Goal: Task Accomplishment & Management: Manage account settings

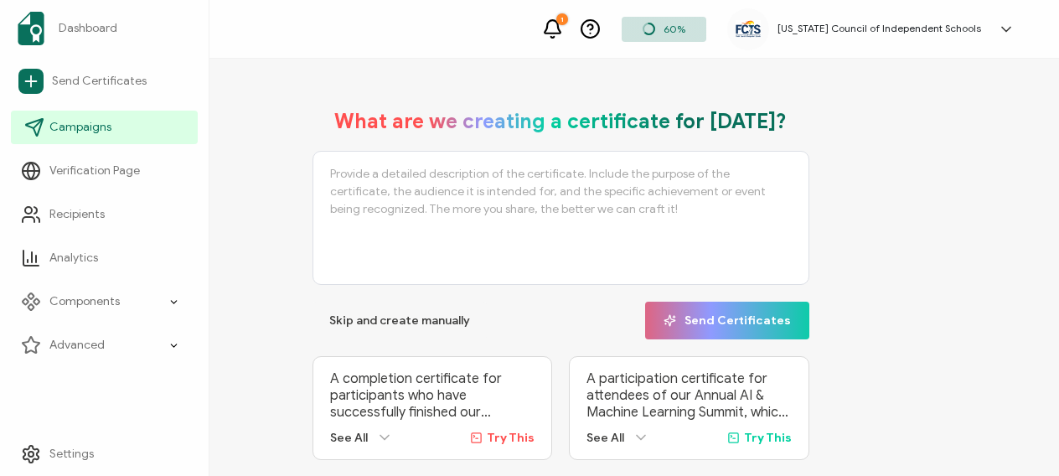
click at [79, 123] on span "Campaigns" at bounding box center [80, 127] width 62 height 17
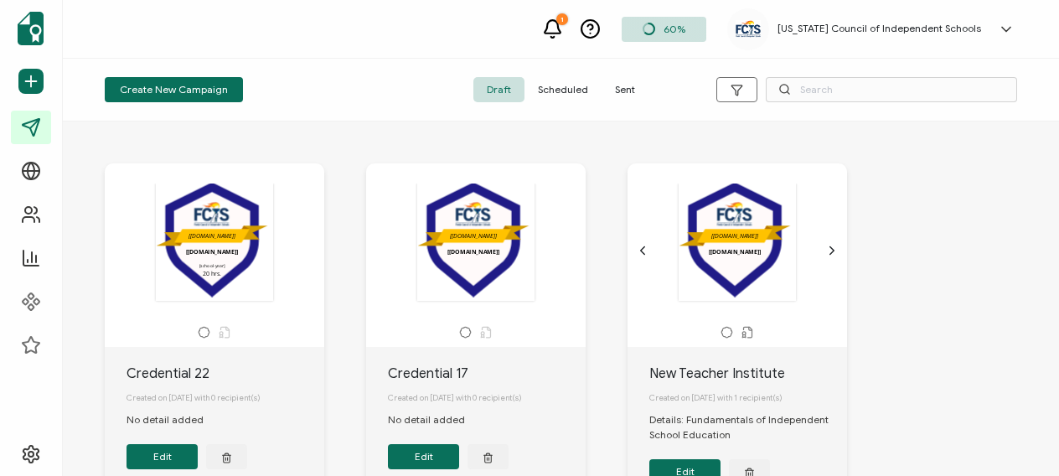
click at [246, 248] on div ".uuid-a843b140-655f-44eb-ab0c-fdc8fd7acb62{}.uuid-6ad192a5-4a36-471f-8ecc-84ef3…" at bounding box center [214, 242] width 176 height 119
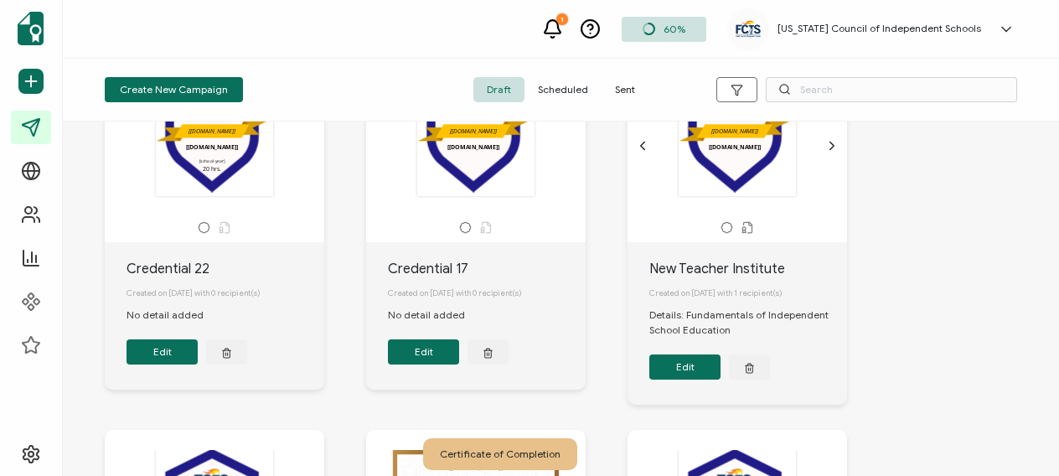
click at [249, 179] on div ".uuid-a843b140-655f-44eb-ab0c-fdc8fd7acb62{}.uuid-6ad192a5-4a36-471f-8ecc-84ef3…" at bounding box center [214, 137] width 176 height 119
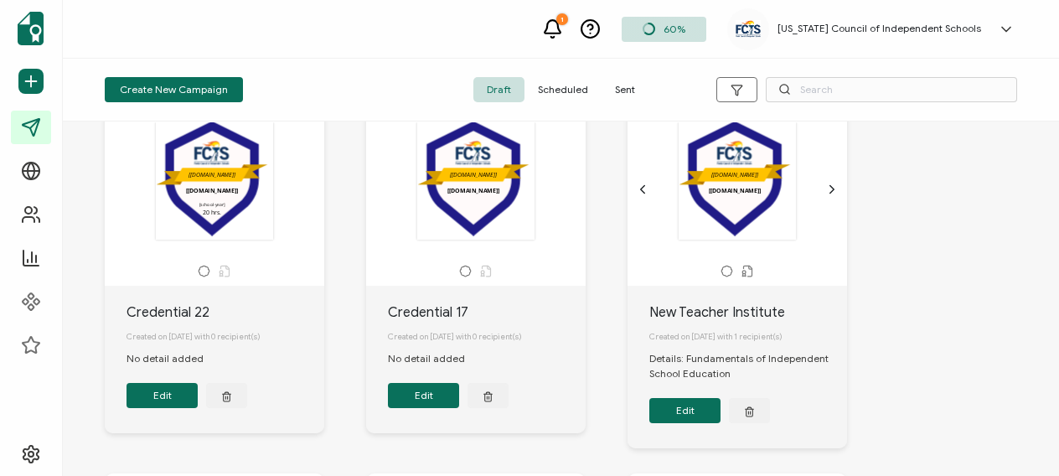
scroll to position [59, 0]
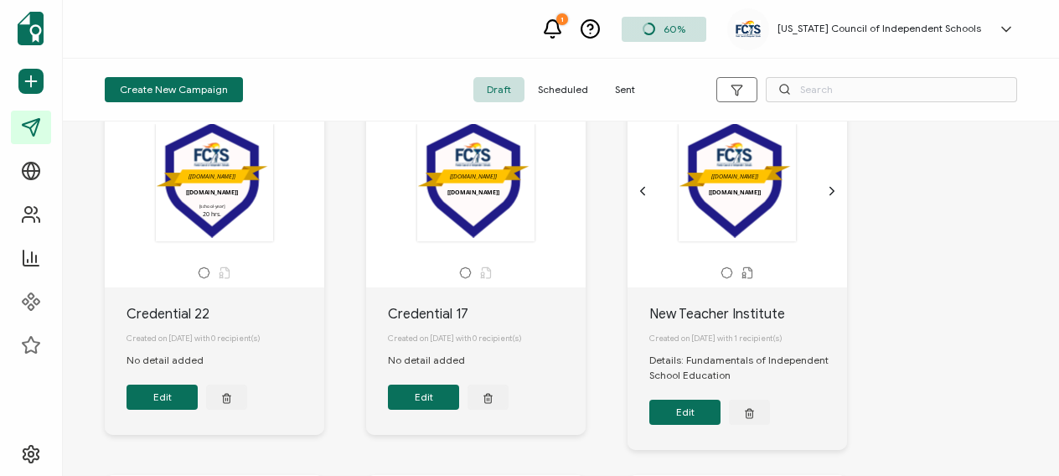
click at [186, 410] on button "Edit" at bounding box center [161, 396] width 71 height 25
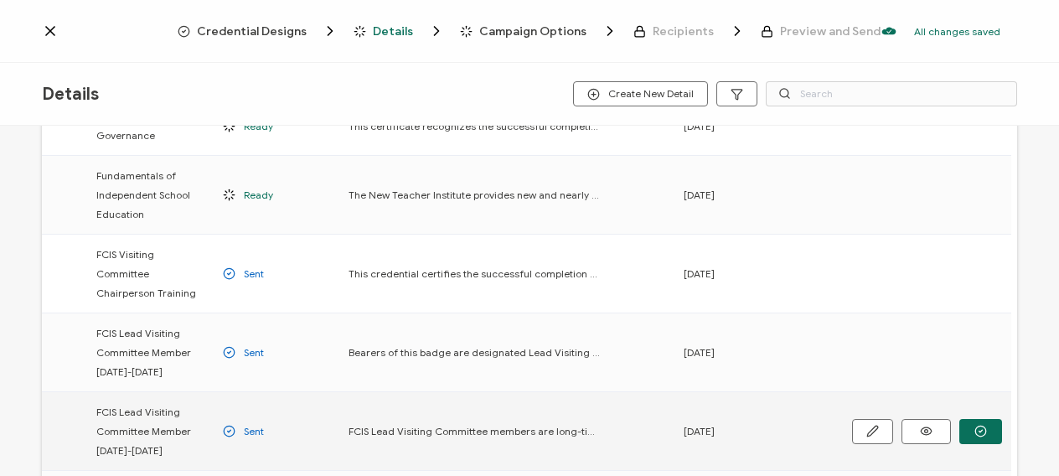
scroll to position [214, 0]
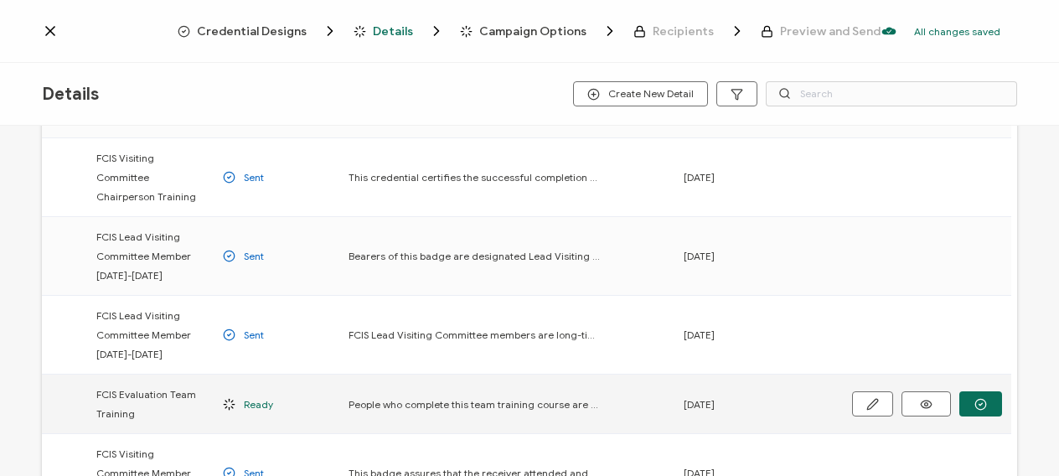
click at [253, 395] on span "Ready" at bounding box center [258, 404] width 29 height 19
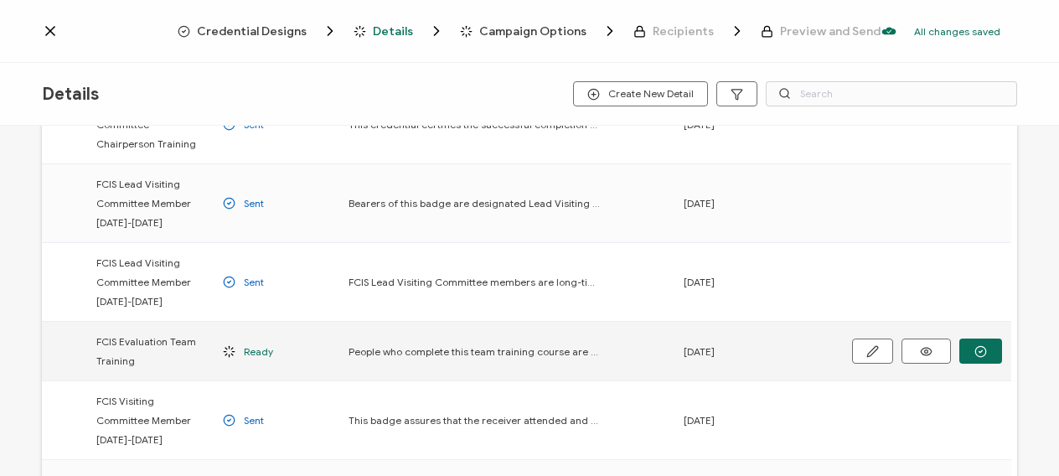
scroll to position [288, 0]
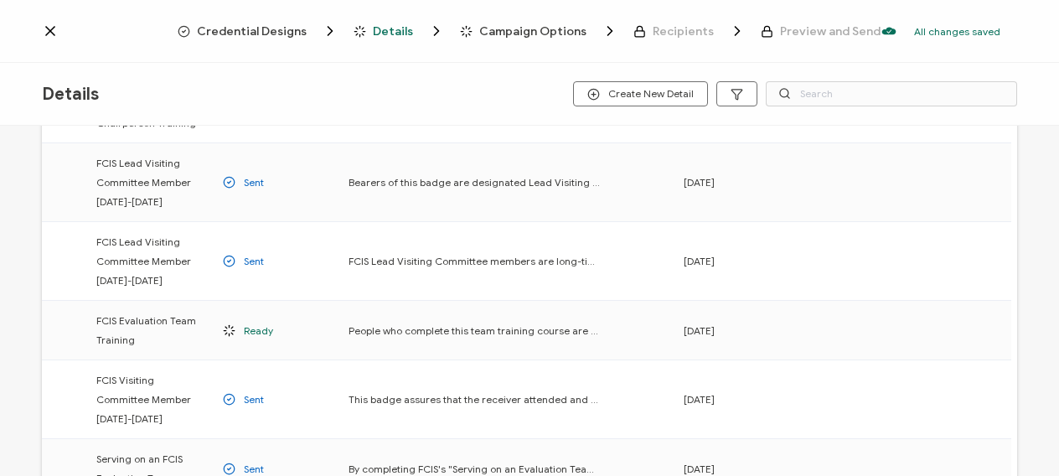
click at [490, 31] on span "Campaign Options" at bounding box center [532, 31] width 107 height 13
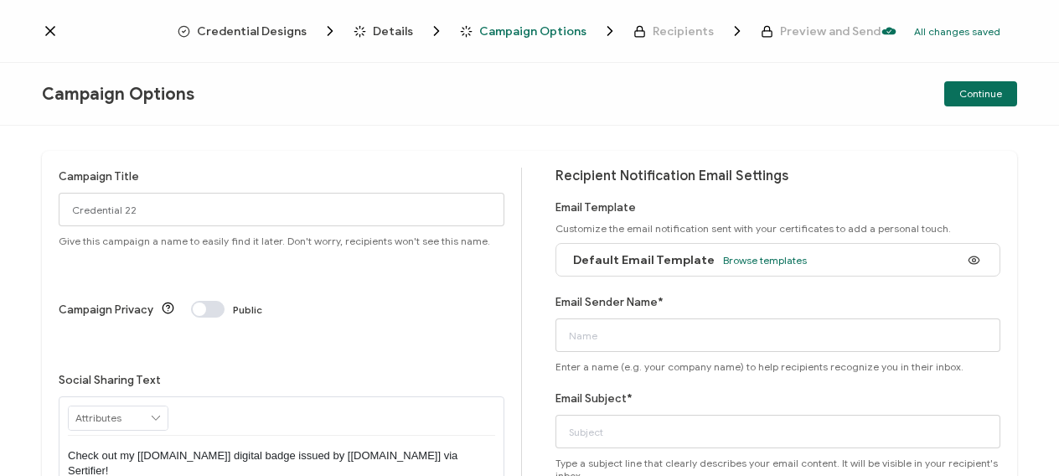
click at [44, 33] on icon at bounding box center [50, 31] width 17 height 17
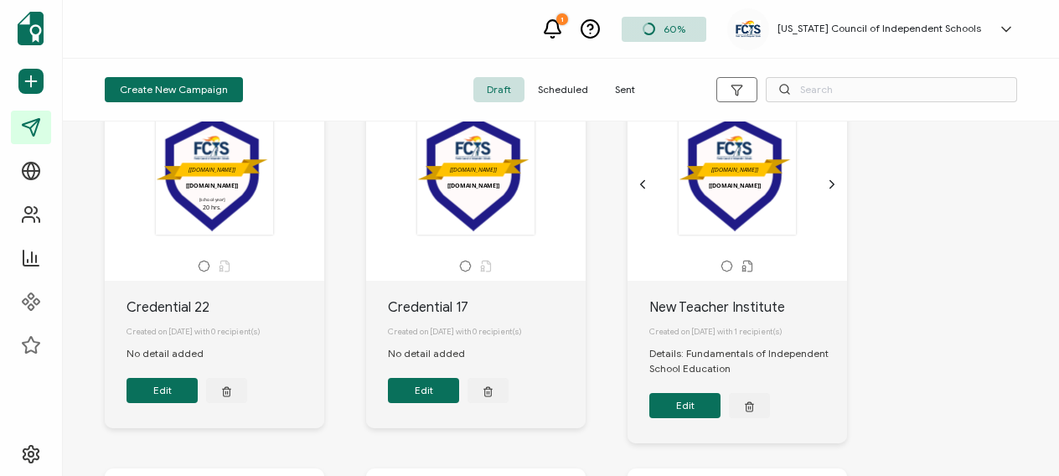
scroll to position [49, 0]
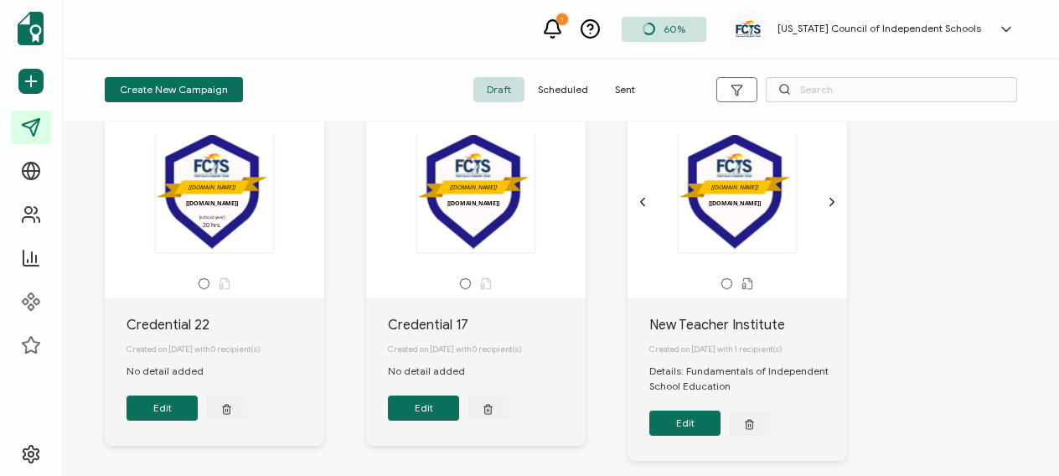
click at [618, 91] on span "Sent" at bounding box center [624, 89] width 47 height 25
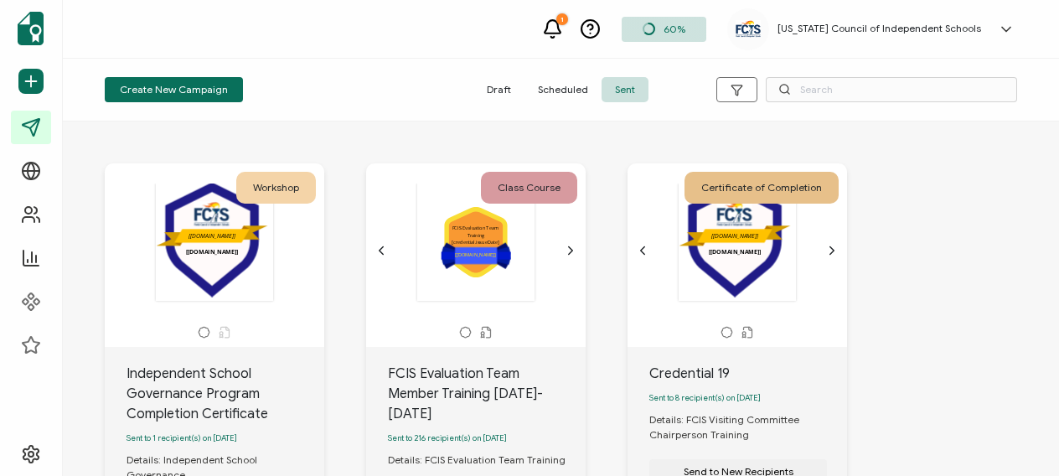
click at [426, 314] on div ".uuid-5915ae2f-603f-4dab-9e84-299fd6ddbc67{}.uuid-e831147f-78be-4743-85e3-17573…" at bounding box center [476, 250] width 176 height 134
click at [472, 276] on div ".uuid-5915ae2f-603f-4dab-9e84-299fd6ddbc67{}.uuid-e831147f-78be-4743-85e3-17573…" at bounding box center [476, 242] width 176 height 119
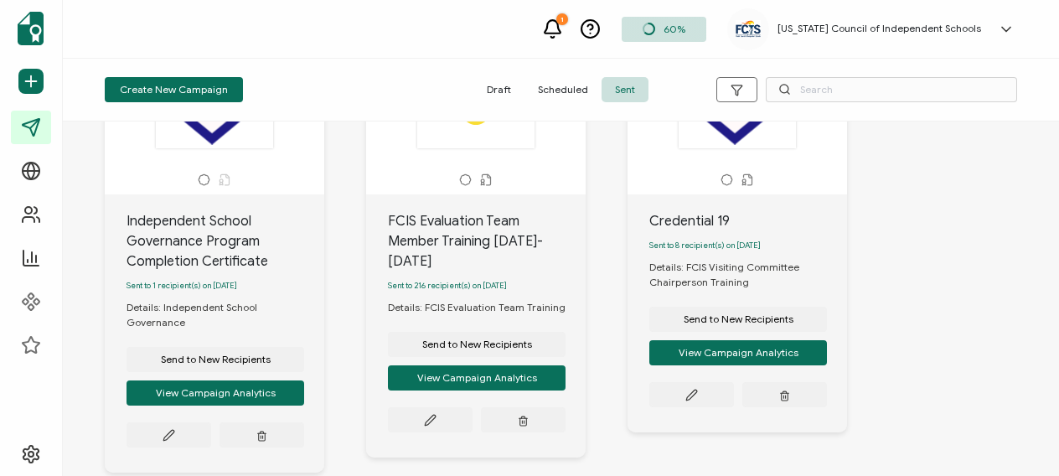
scroll to position [153, 0]
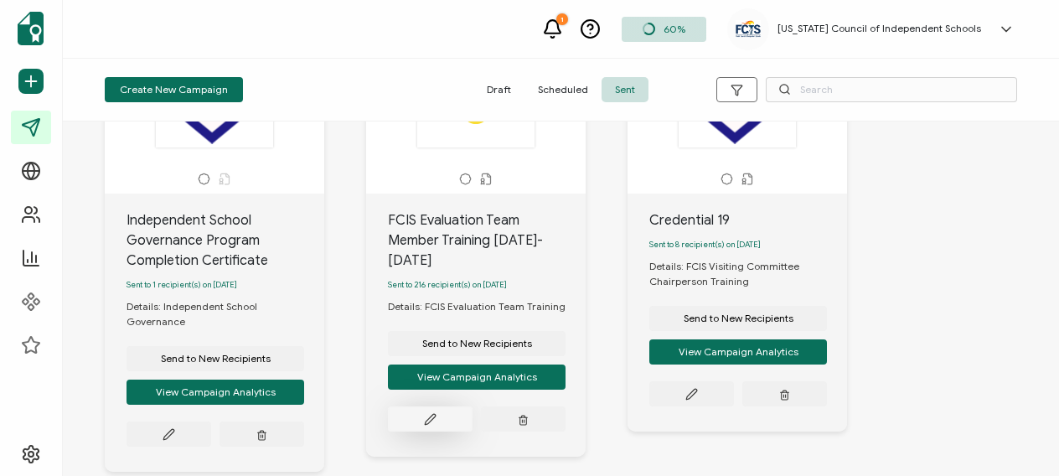
click at [449, 406] on button at bounding box center [430, 418] width 85 height 25
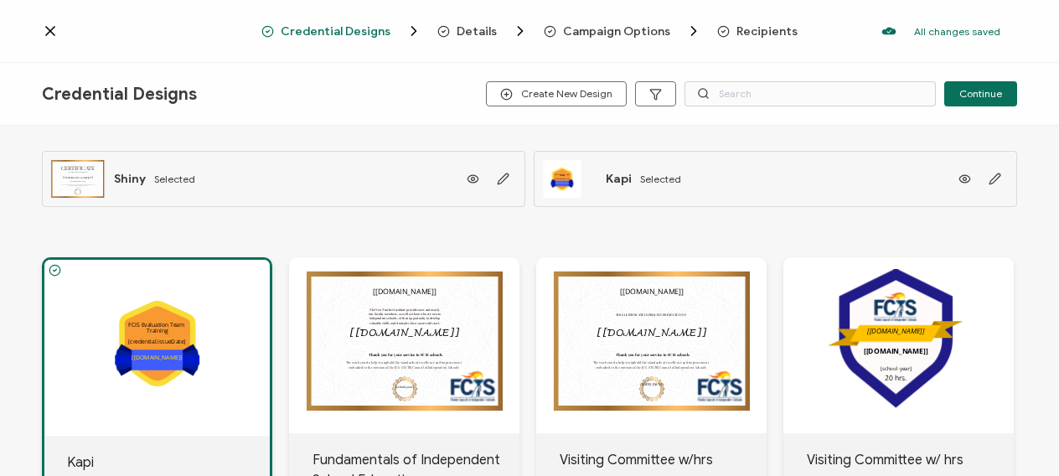
scroll to position [151, 0]
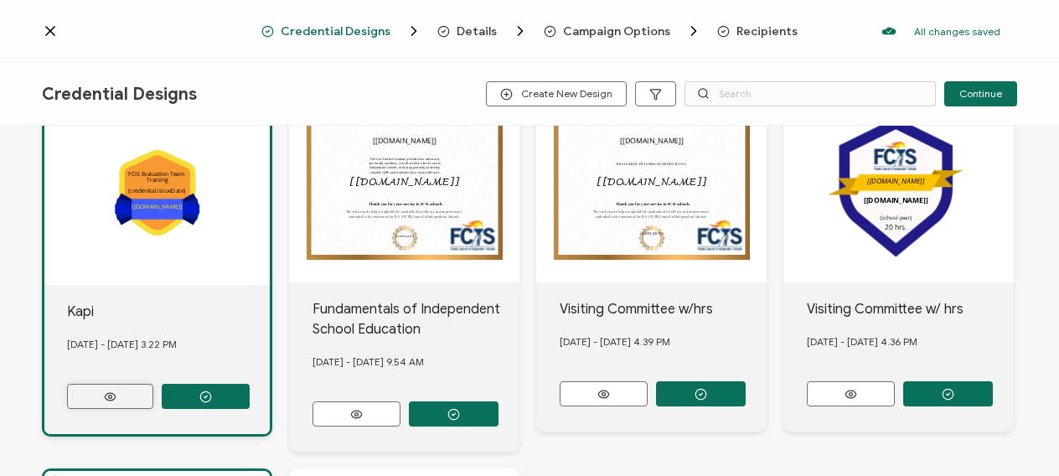
click at [132, 395] on button at bounding box center [110, 396] width 86 height 25
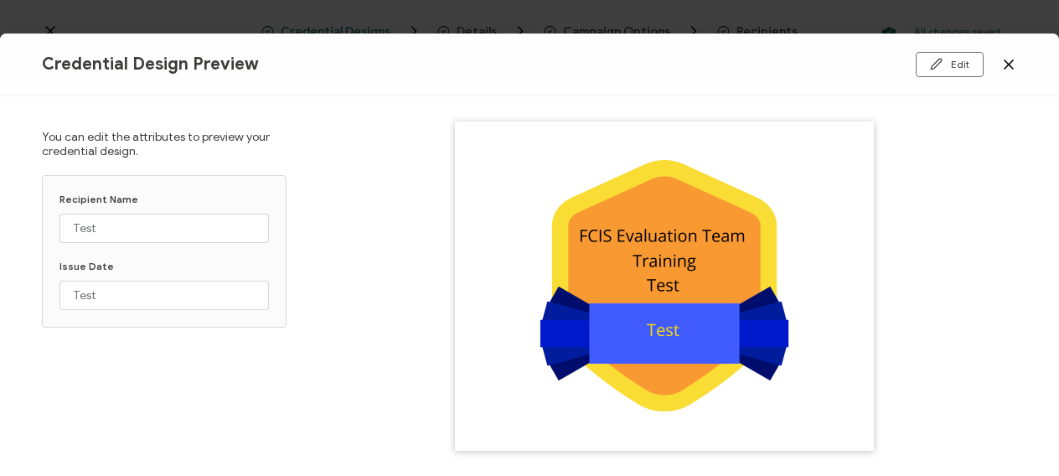
click at [389, 19] on div "Credential Design Preview Edit Bases Ribbon Icons Attributes Images Layers QR C…" at bounding box center [529, 238] width 1059 height 476
click at [946, 67] on button "Edit" at bounding box center [950, 64] width 68 height 25
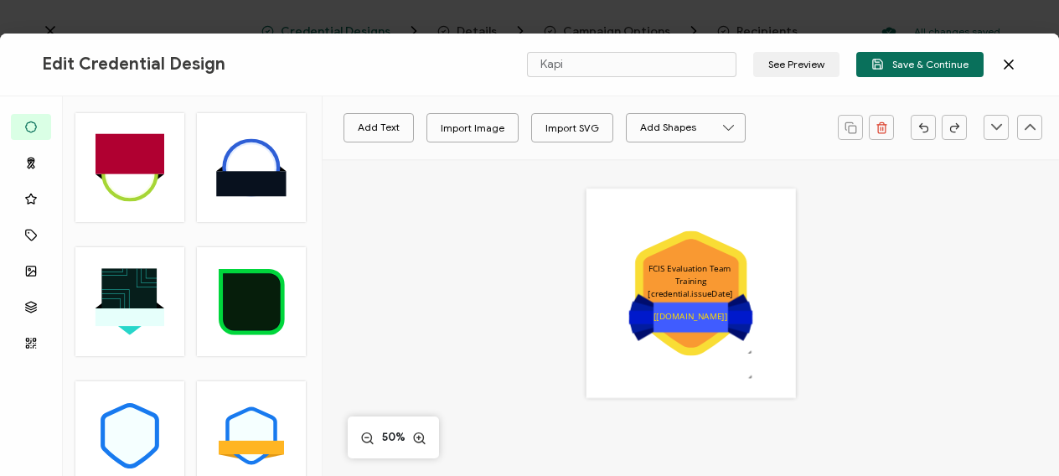
click at [1015, 68] on icon at bounding box center [1008, 64] width 17 height 17
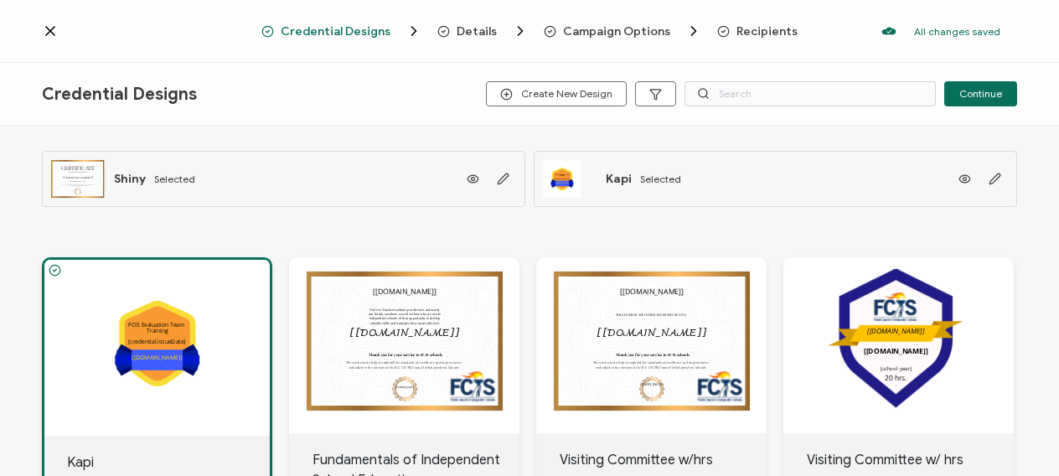
click at [54, 34] on icon at bounding box center [50, 31] width 8 height 8
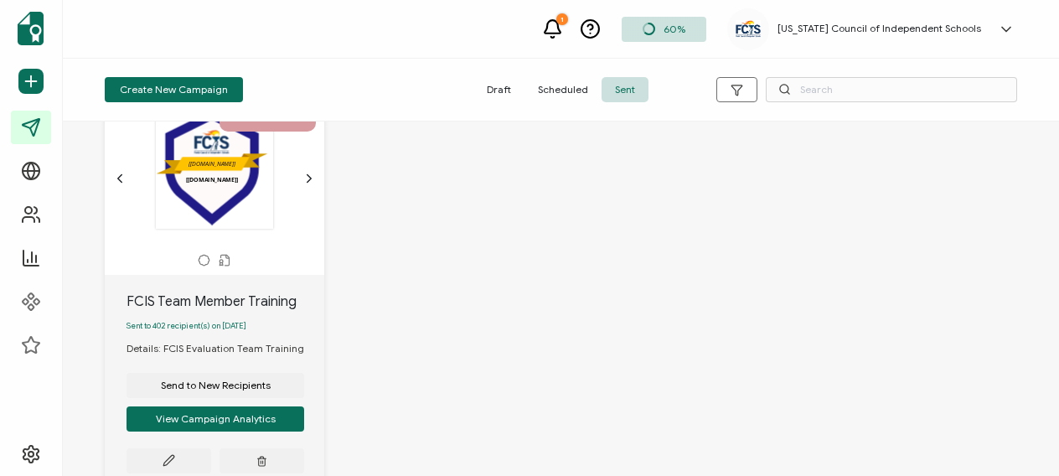
scroll to position [1532, 0]
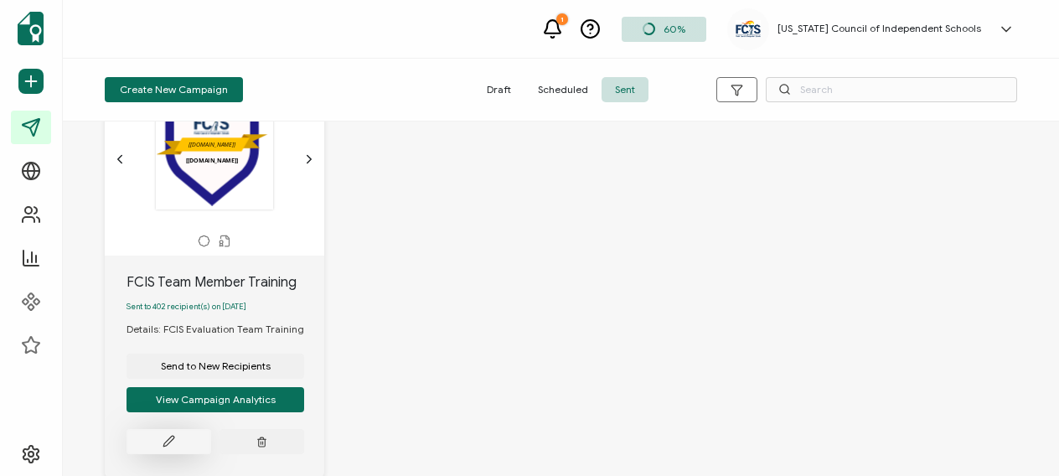
click at [201, 437] on button at bounding box center [168, 441] width 85 height 25
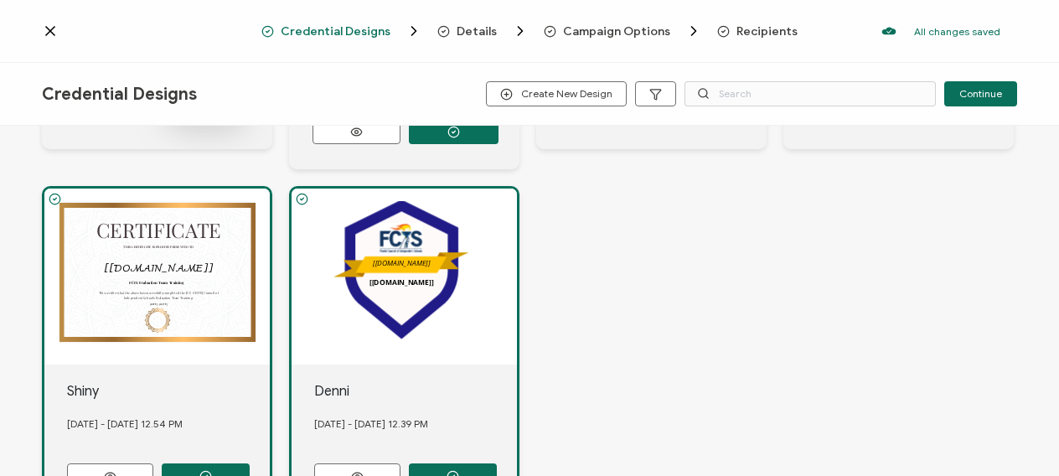
scroll to position [493, 0]
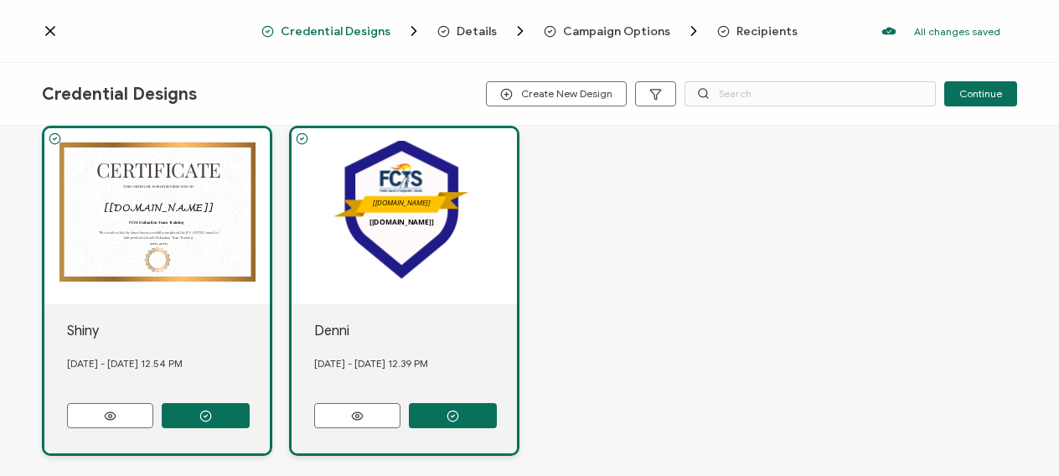
click at [840, 58] on icon at bounding box center [850, 51] width 21 height 13
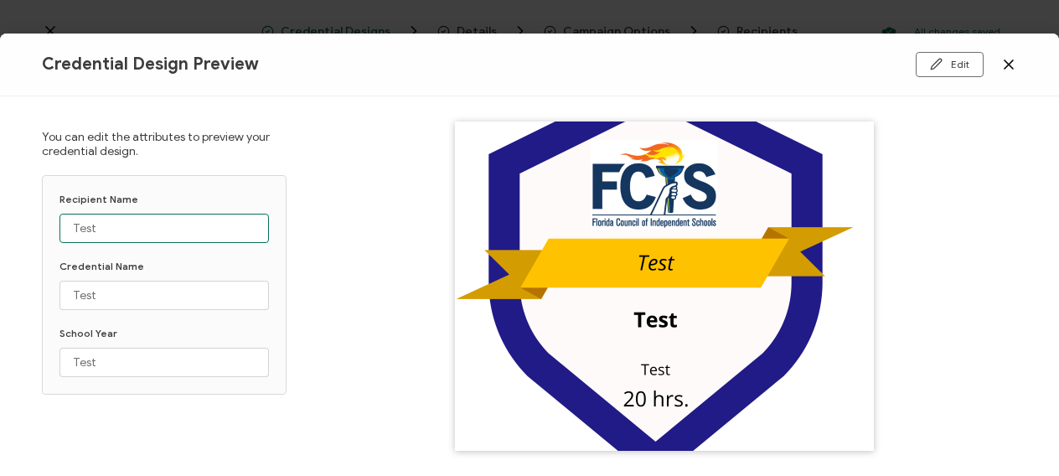
click at [121, 222] on input "Test" at bounding box center [163, 228] width 209 height 29
drag, startPoint x: 123, startPoint y: 227, endPoint x: 16, endPoint y: 225, distance: 107.2
click at [14, 225] on div "You can edit the attributes to preview your credential design. Recipient Name T…" at bounding box center [529, 285] width 1059 height 379
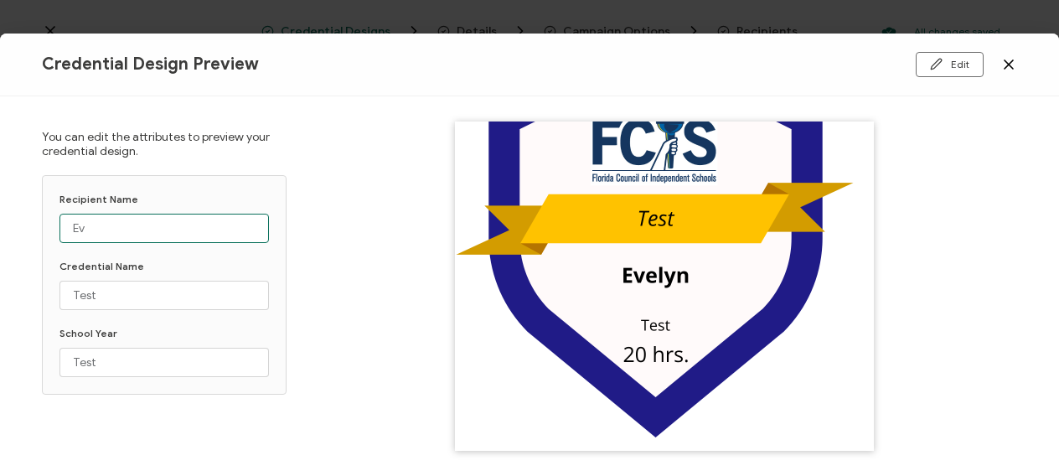
type input "E"
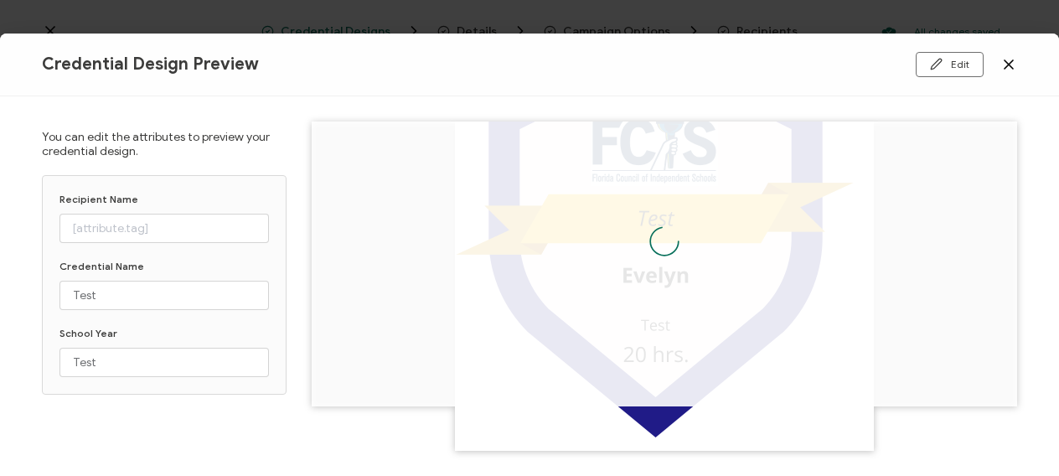
click at [1000, 59] on icon at bounding box center [1008, 64] width 17 height 17
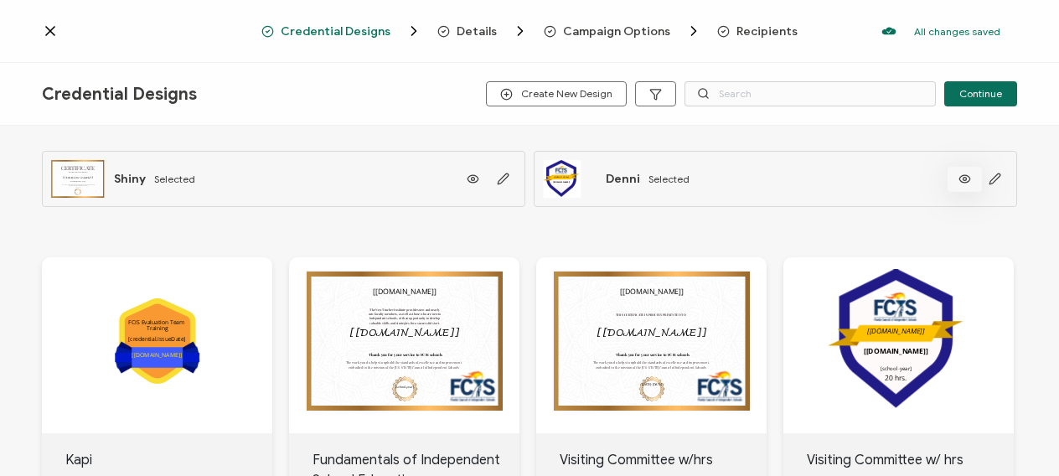
click at [958, 176] on icon at bounding box center [964, 179] width 21 height 13
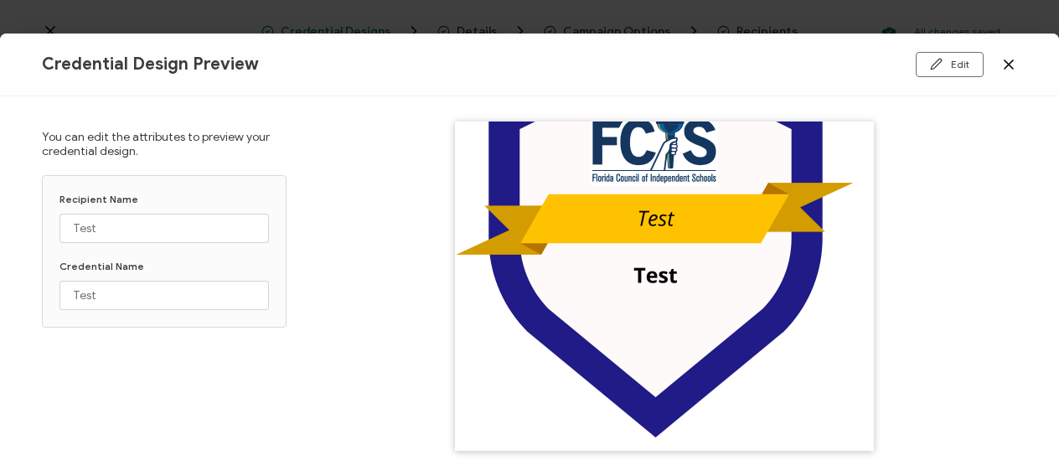
scroll to position [40, 0]
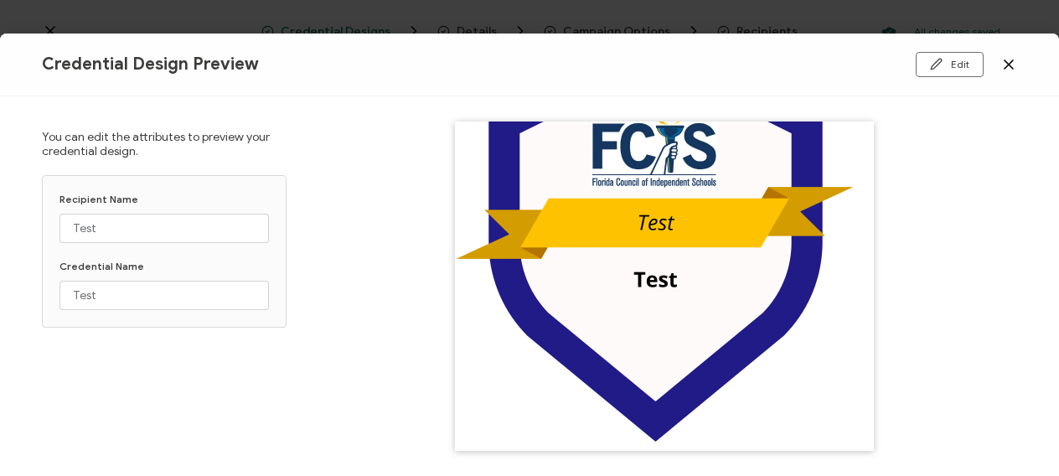
click at [998, 60] on div "Edit" at bounding box center [854, 64] width 325 height 25
click at [1006, 60] on icon at bounding box center [1008, 64] width 17 height 17
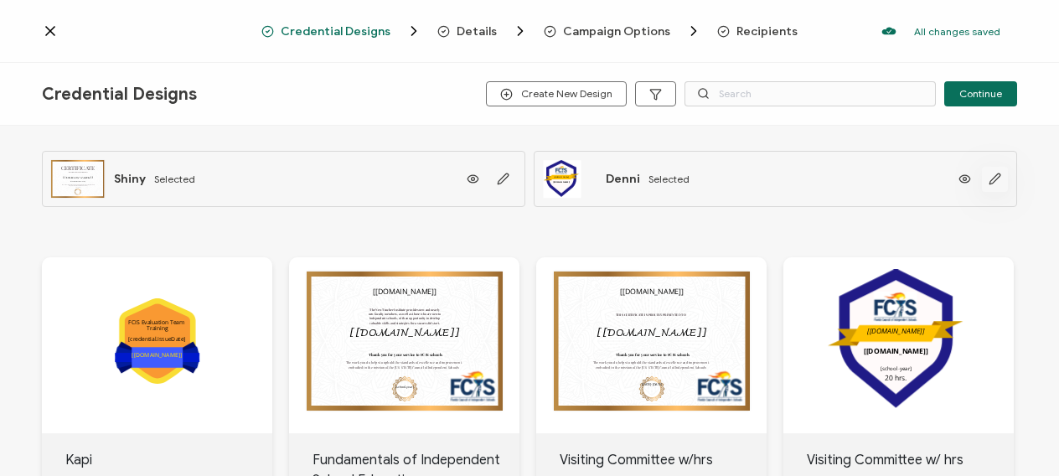
click at [989, 178] on icon "button" at bounding box center [994, 178] width 10 height 10
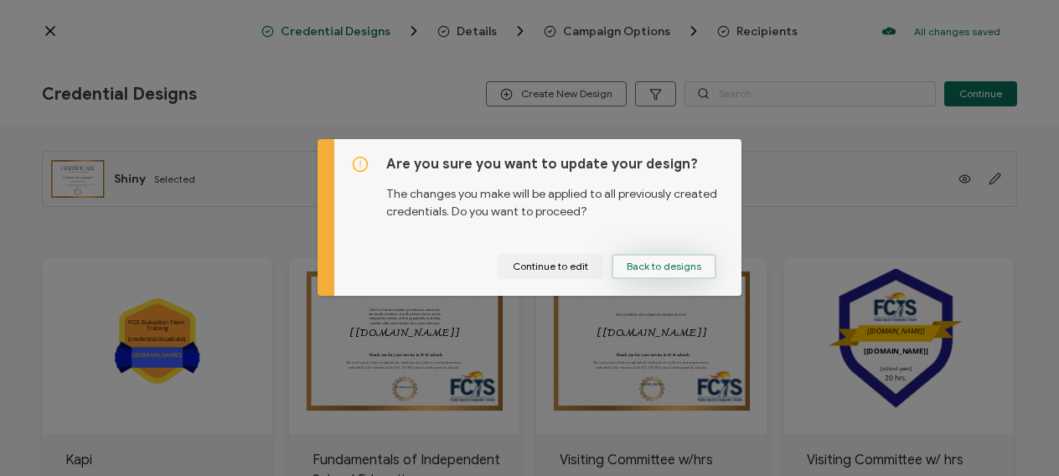
click at [632, 264] on span "Back to designs" at bounding box center [664, 266] width 75 height 10
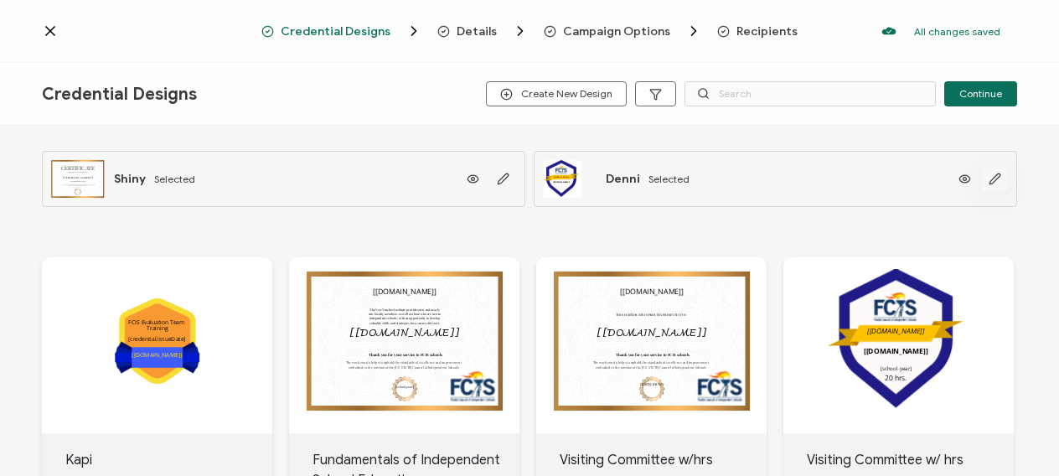
click at [989, 173] on icon "button" at bounding box center [994, 179] width 13 height 13
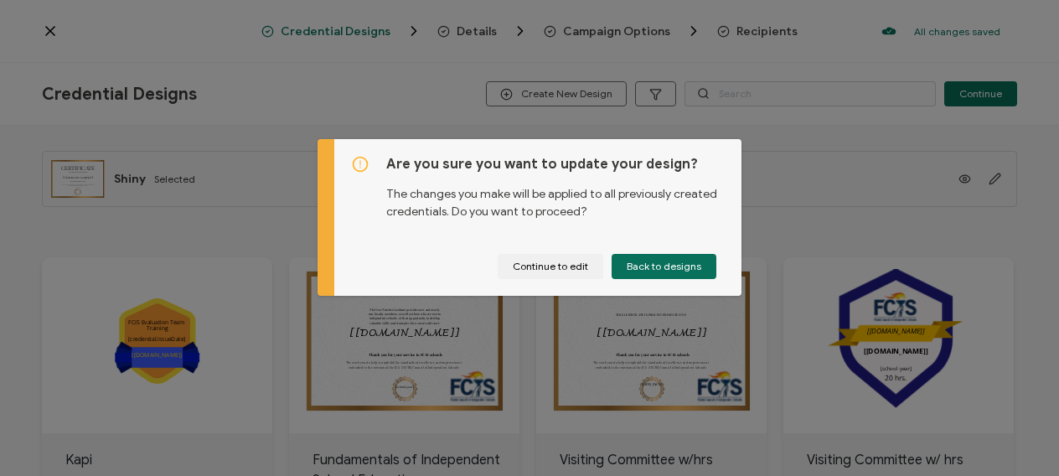
click at [779, 190] on div "Are you sure you want to update your design? The changes you make will be appli…" at bounding box center [529, 238] width 1059 height 476
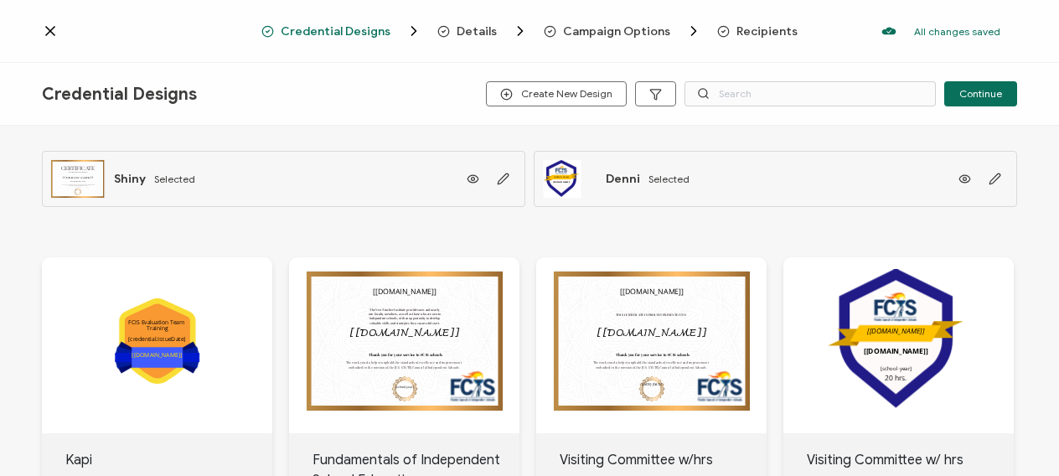
click at [470, 30] on span "Details" at bounding box center [477, 31] width 40 height 13
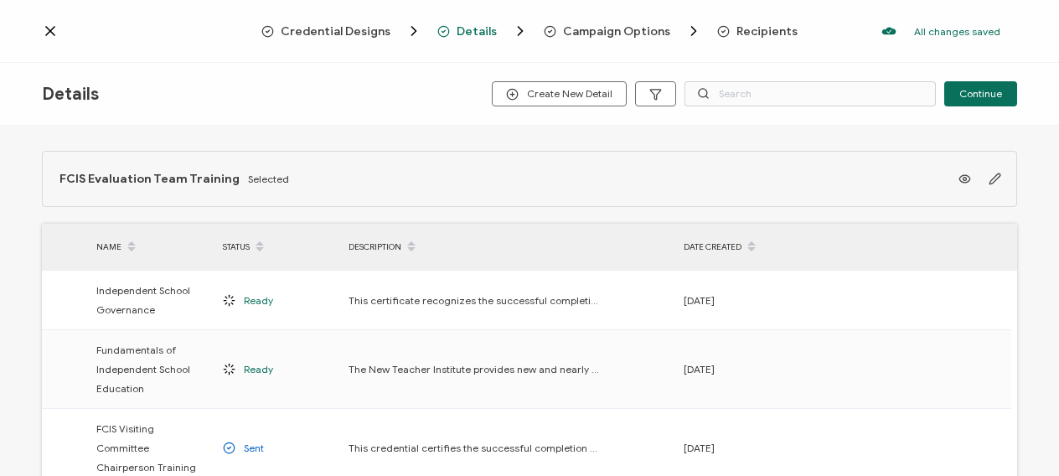
click at [575, 31] on span "Campaign Options" at bounding box center [616, 31] width 107 height 13
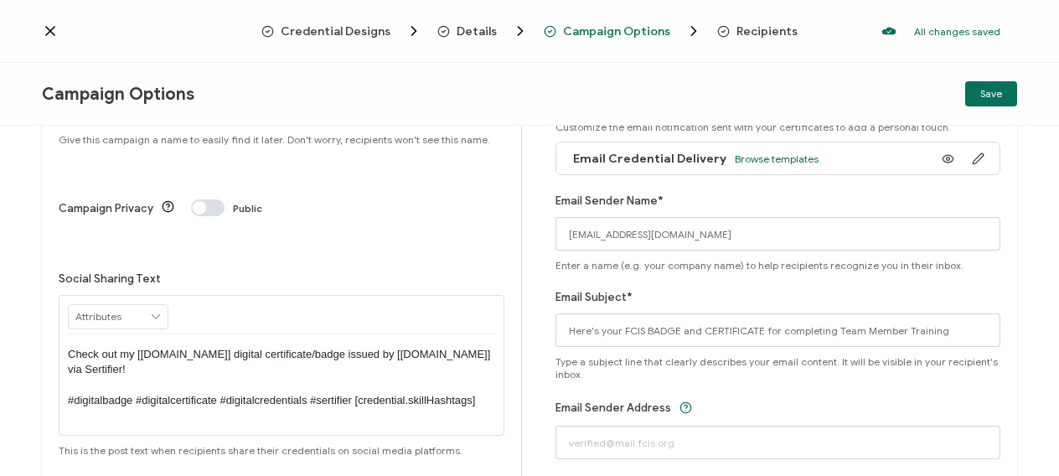
scroll to position [95, 0]
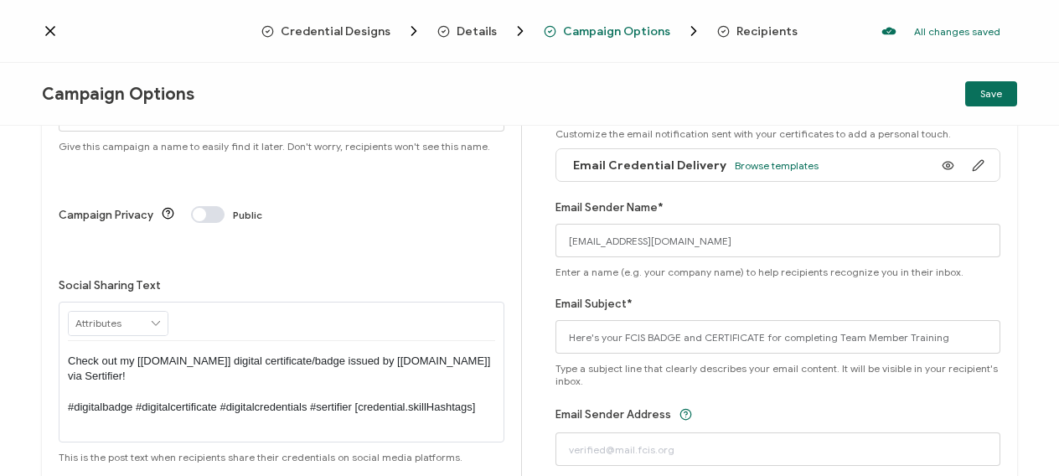
click at [157, 312] on icon at bounding box center [155, 323] width 15 height 23
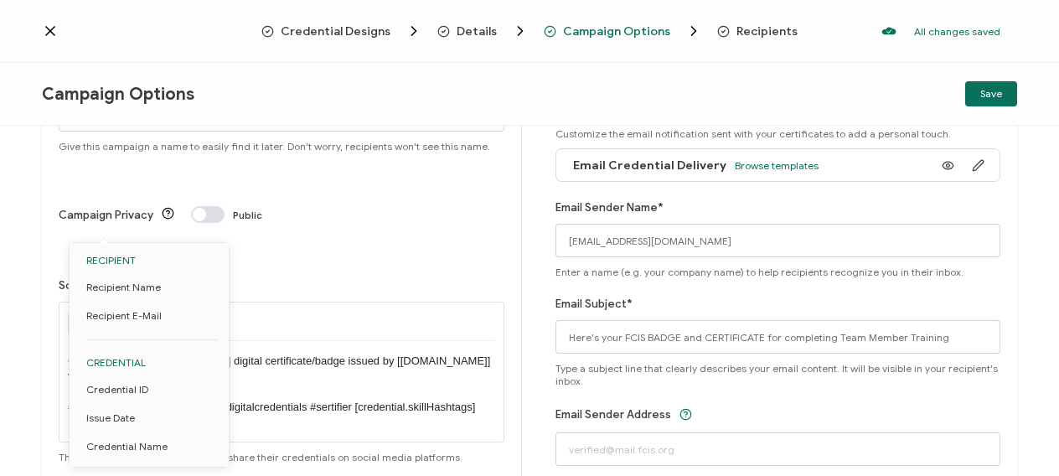
click at [216, 302] on div at bounding box center [281, 321] width 427 height 39
